Goal: Check status

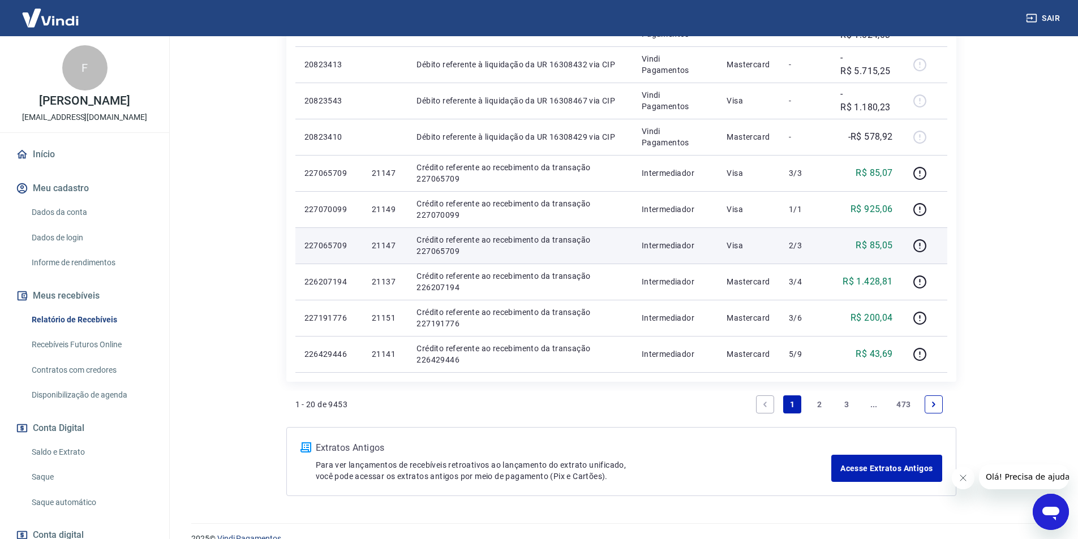
scroll to position [730, 0]
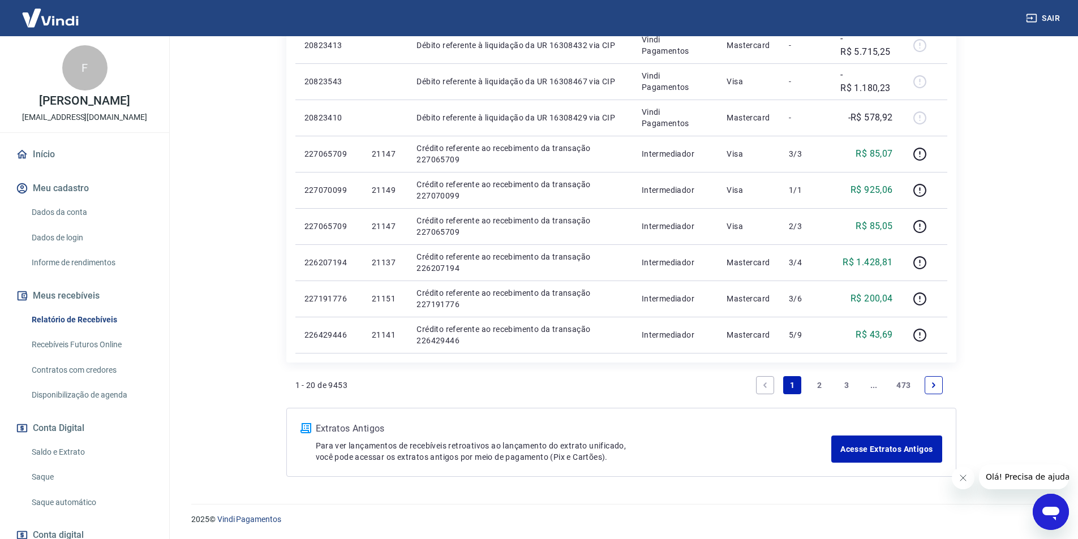
click at [935, 384] on icon "Next page" at bounding box center [933, 385] width 8 height 8
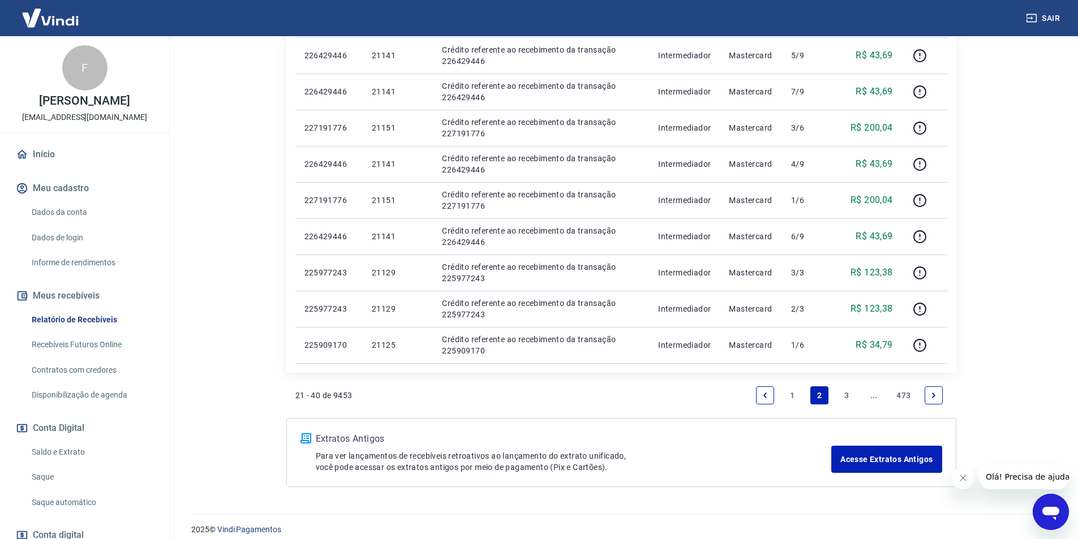
scroll to position [694, 0]
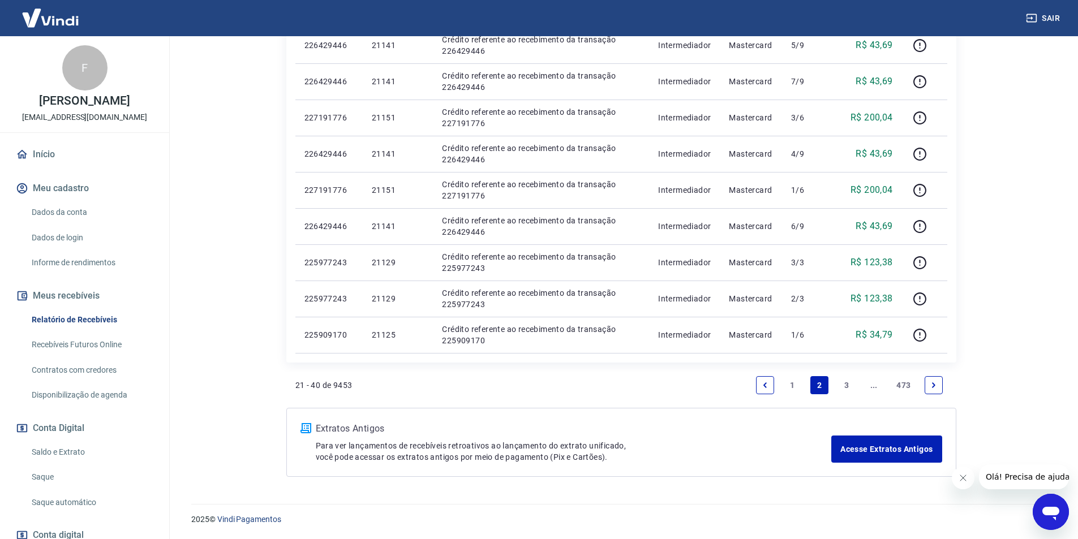
click at [843, 386] on link "3" at bounding box center [846, 385] width 18 height 18
